Goal: Find specific page/section: Find specific page/section

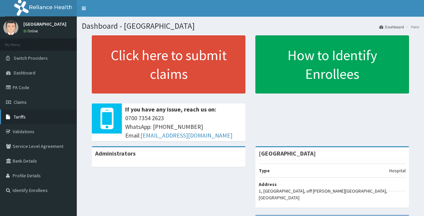
click at [39, 115] on link "Tariffs" at bounding box center [38, 117] width 77 height 15
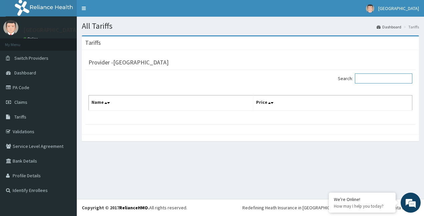
click at [363, 78] on input "Search:" at bounding box center [383, 78] width 57 height 10
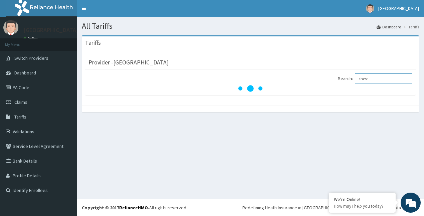
type input "chest"
